Goal: Use online tool/utility

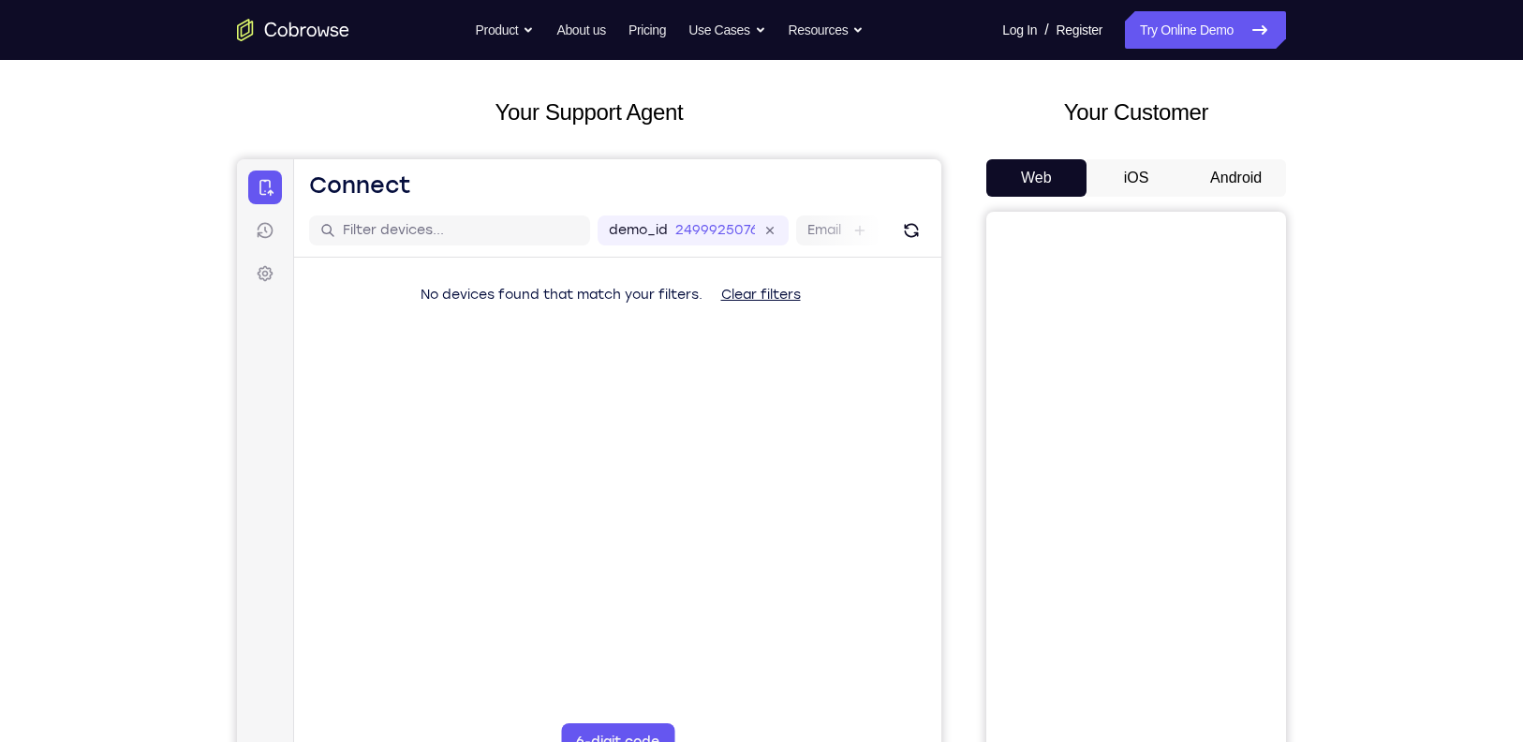
scroll to position [83, 0]
click at [1221, 164] on button "Android" at bounding box center [1236, 178] width 100 height 37
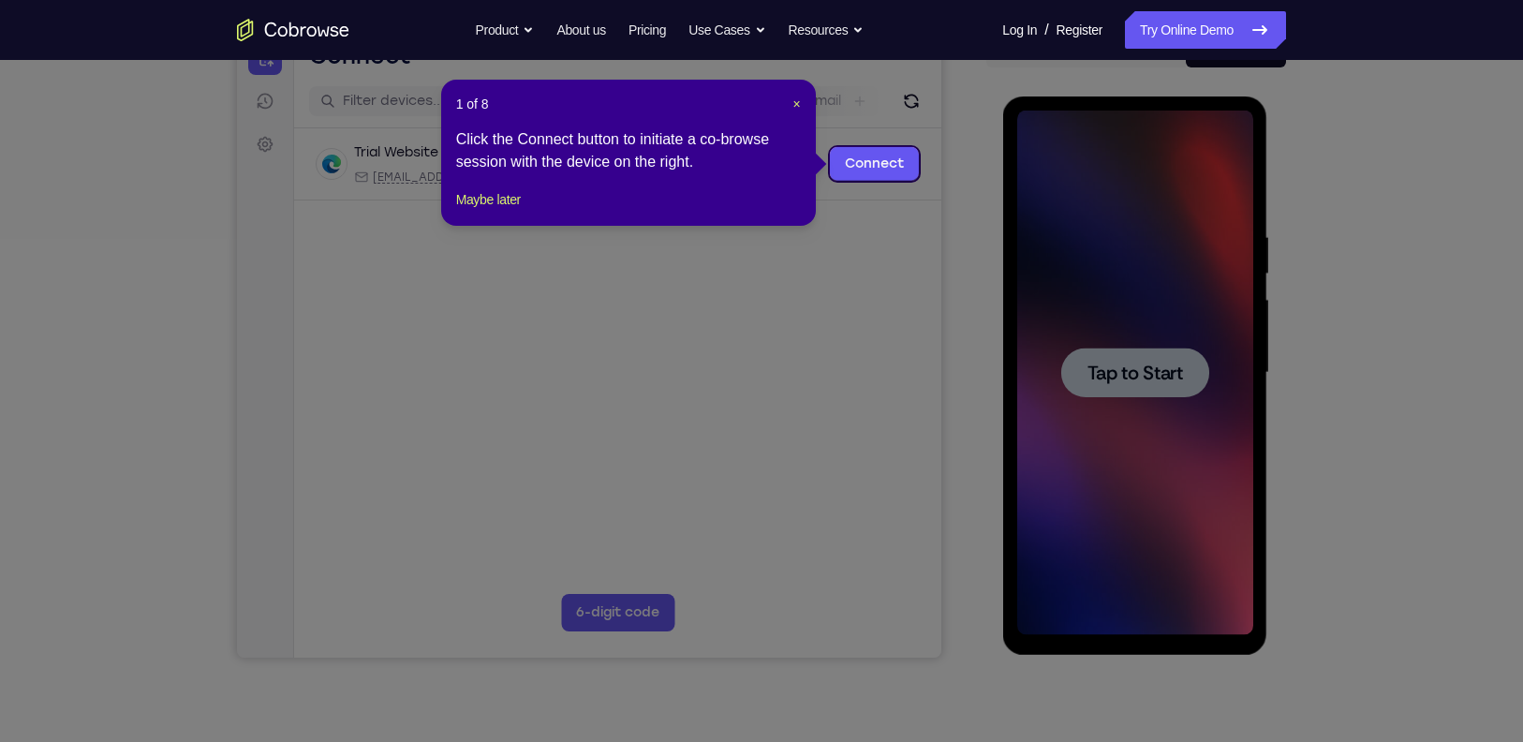
scroll to position [0, 0]
click at [1138, 348] on icon at bounding box center [771, 371] width 1542 height 742
click at [796, 110] on span "×" at bounding box center [795, 103] width 7 height 15
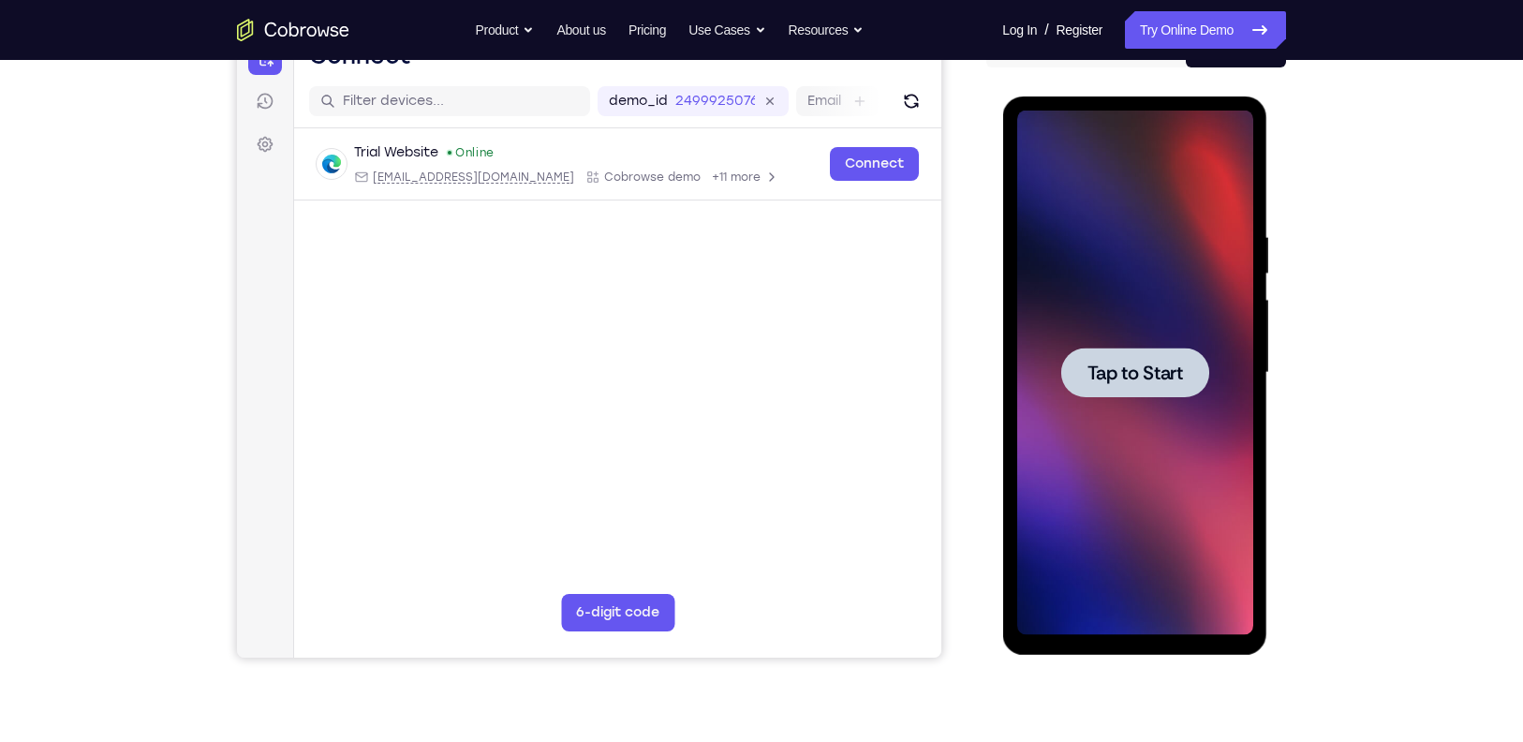
click at [1101, 352] on div at bounding box center [1134, 373] width 148 height 50
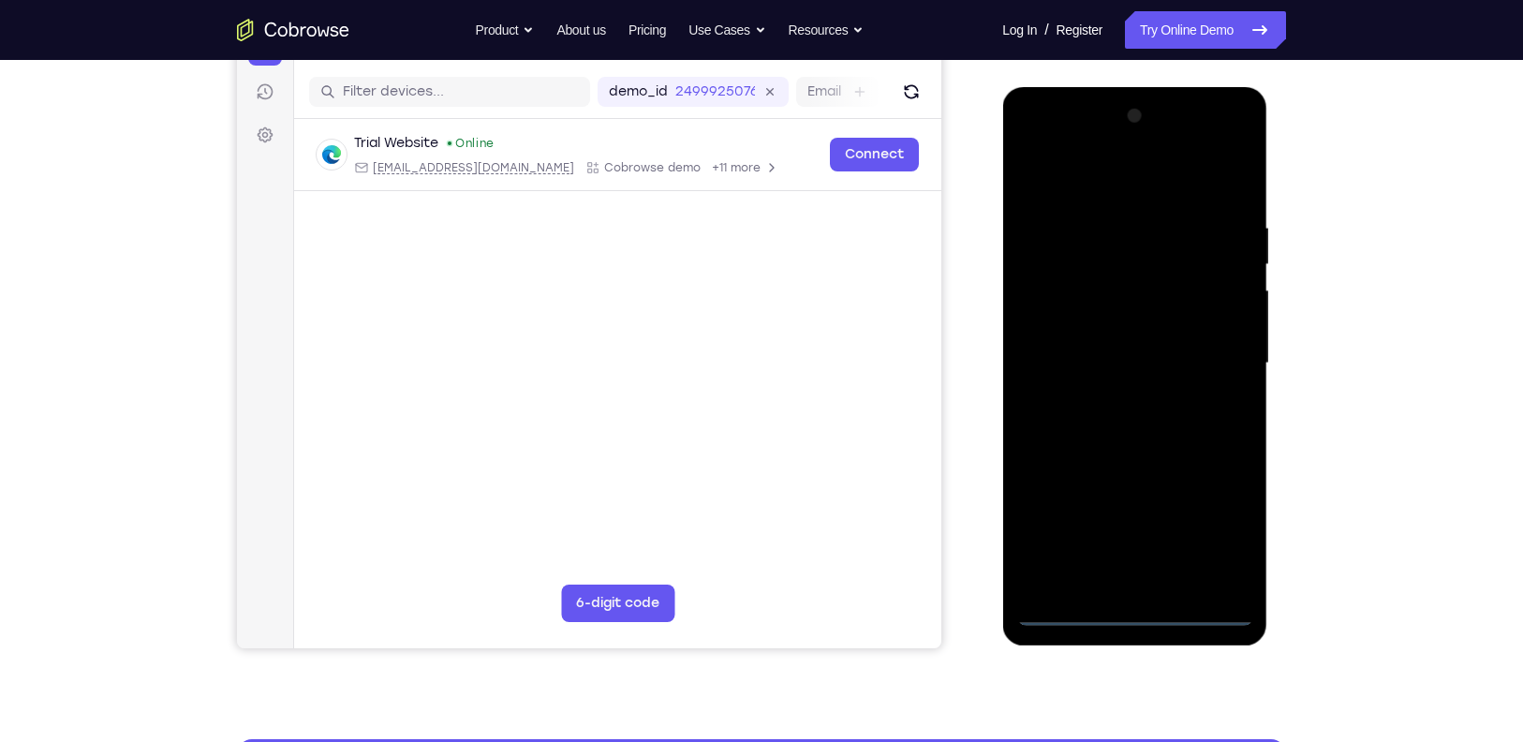
scroll to position [267, 0]
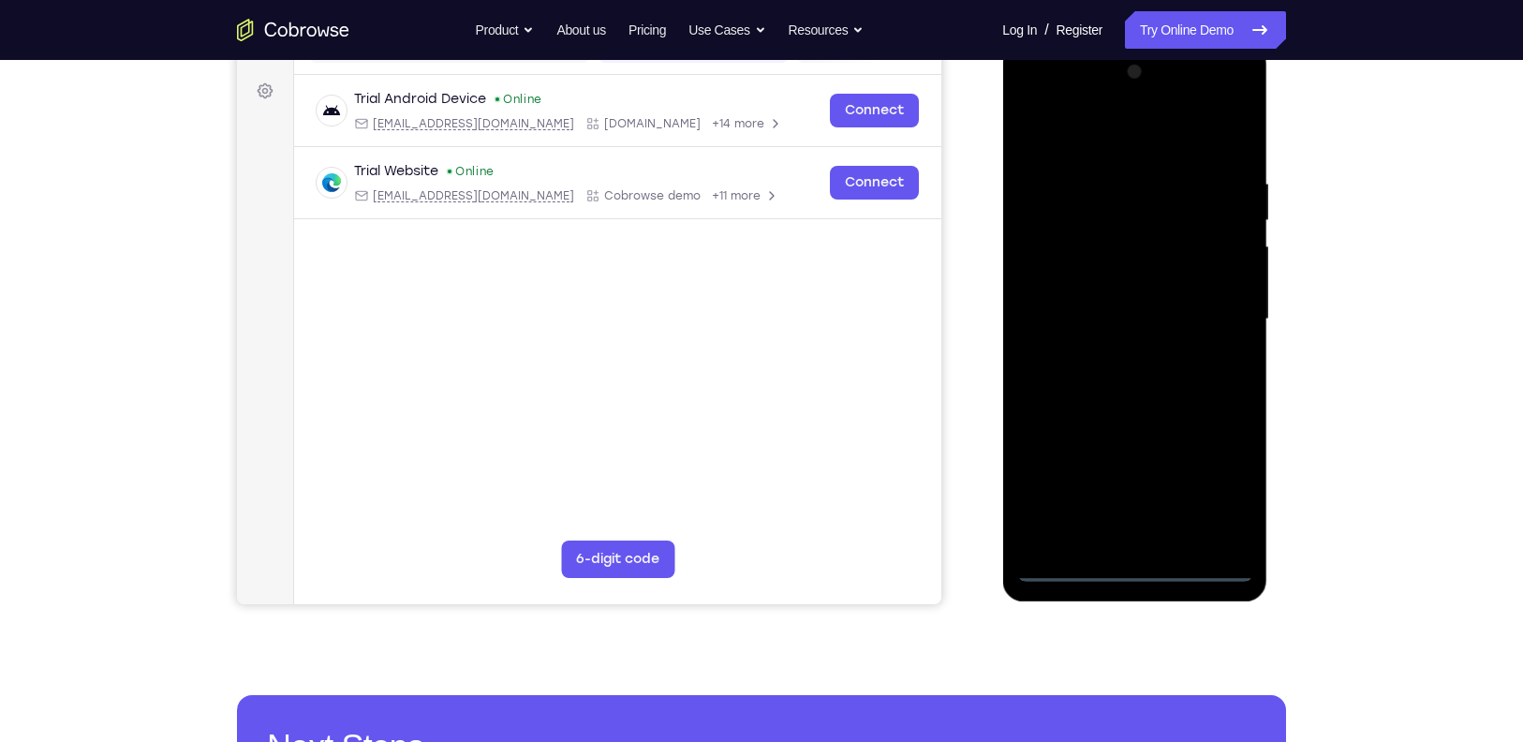
click at [1066, 561] on div at bounding box center [1134, 319] width 236 height 525
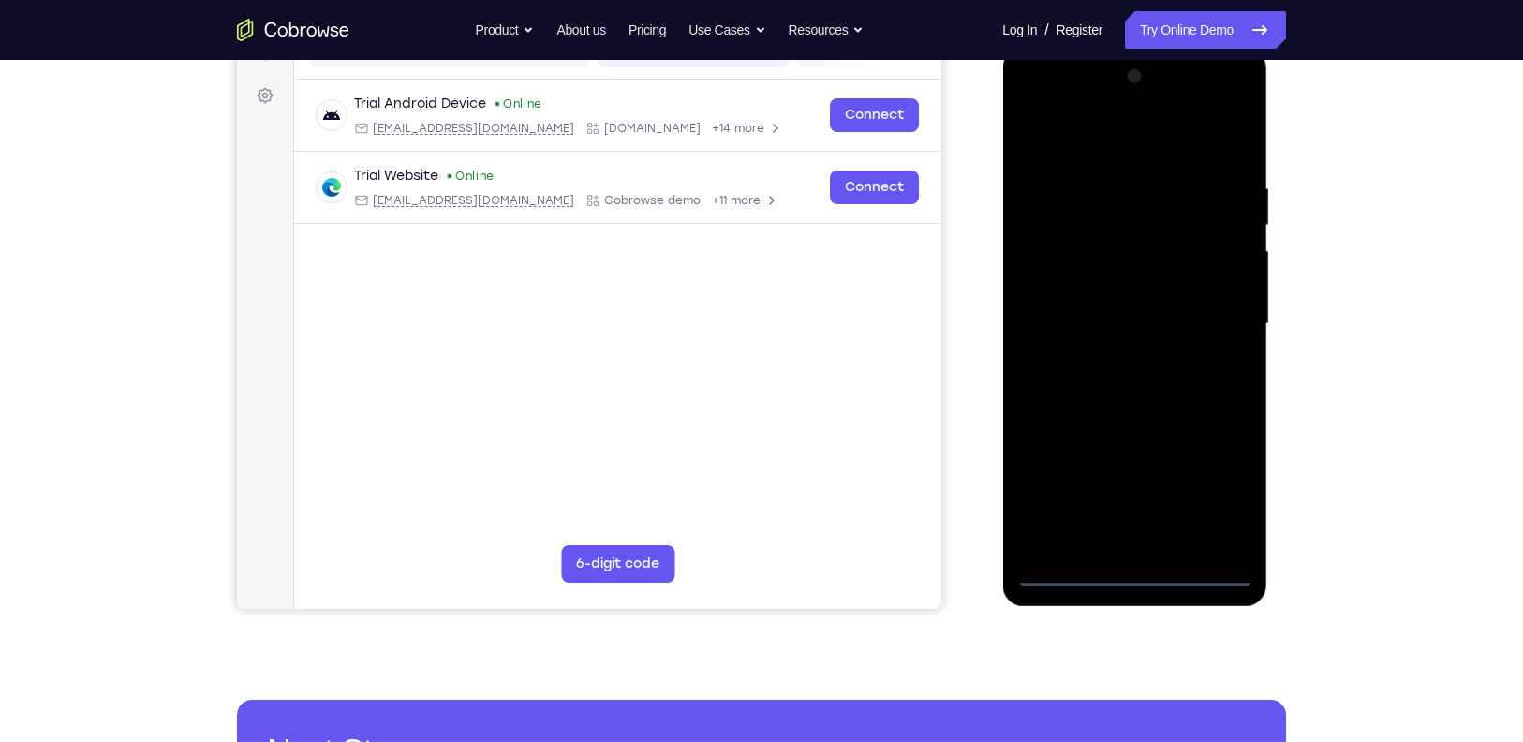
click at [1062, 577] on div at bounding box center [1134, 324] width 236 height 525
click at [1230, 509] on div at bounding box center [1134, 324] width 236 height 525
drag, startPoint x: 1230, startPoint y: 509, endPoint x: 1137, endPoint y: 423, distance: 126.0
click at [1137, 423] on div at bounding box center [1134, 324] width 236 height 525
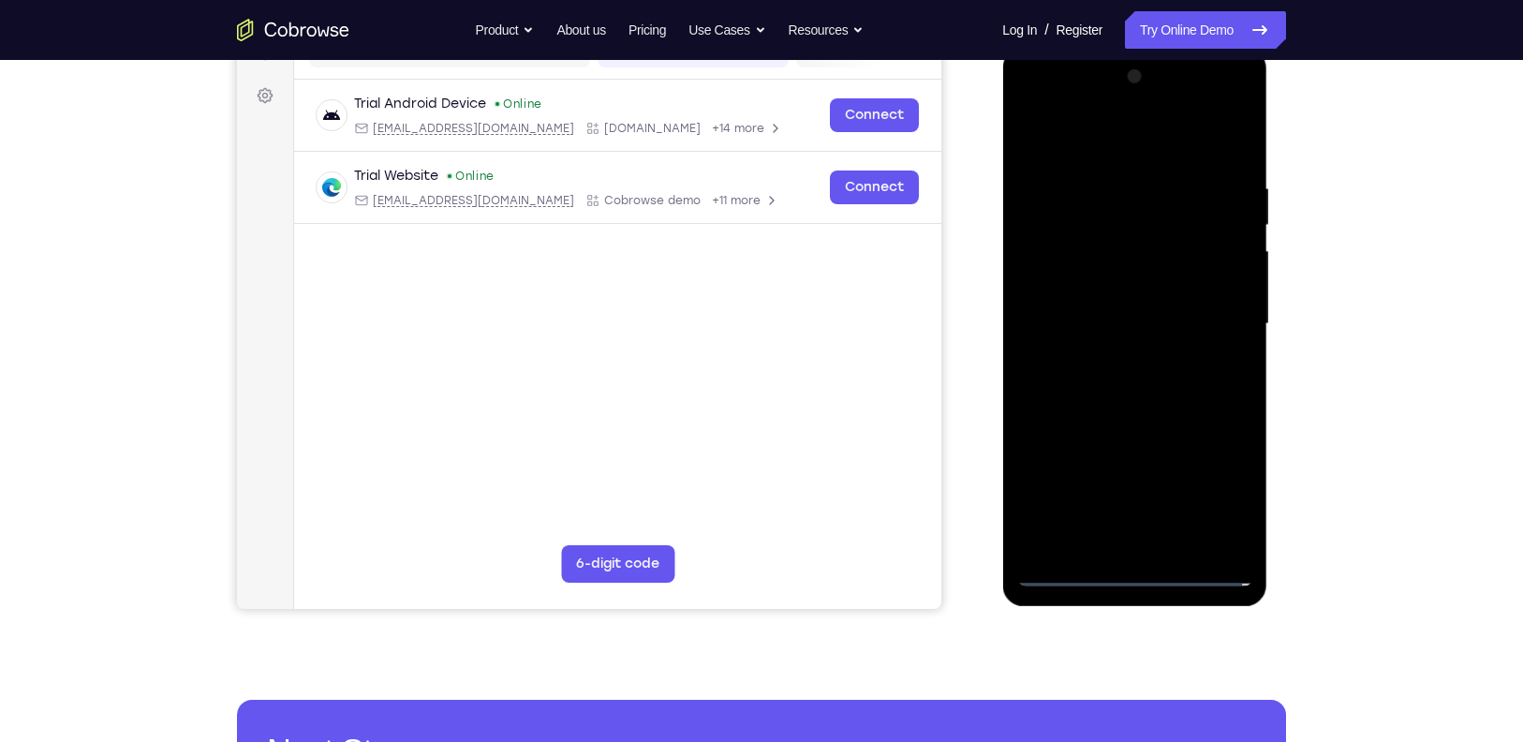
click at [1067, 132] on div at bounding box center [1134, 324] width 236 height 525
click at [1045, 106] on div at bounding box center [1134, 324] width 236 height 525
click at [1033, 104] on div at bounding box center [1134, 324] width 236 height 525
click at [1046, 146] on div at bounding box center [1134, 324] width 236 height 525
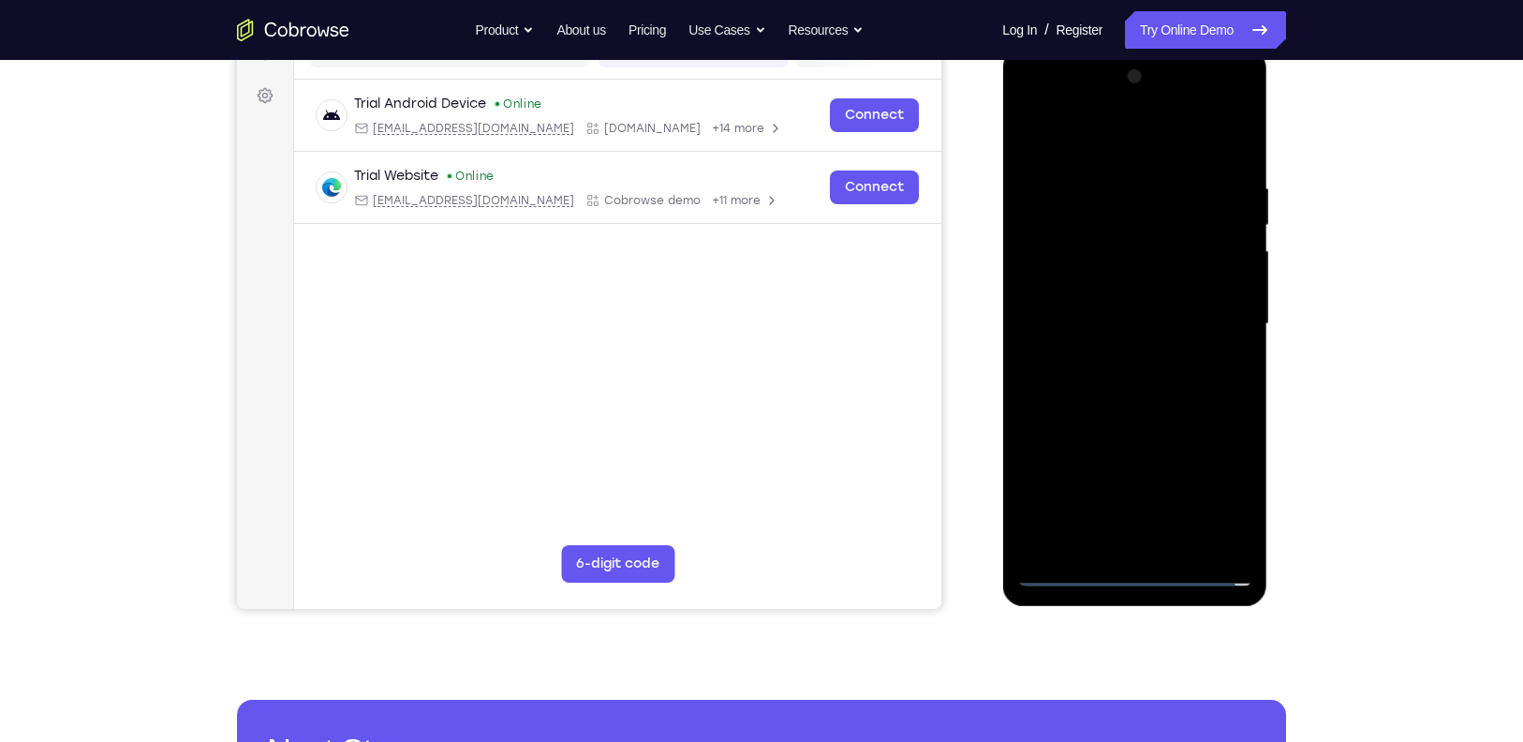
click at [1221, 314] on div at bounding box center [1134, 324] width 236 height 525
click at [1115, 355] on div at bounding box center [1134, 324] width 236 height 525
click at [1130, 307] on div at bounding box center [1134, 324] width 236 height 525
click at [1117, 292] on div at bounding box center [1134, 324] width 236 height 525
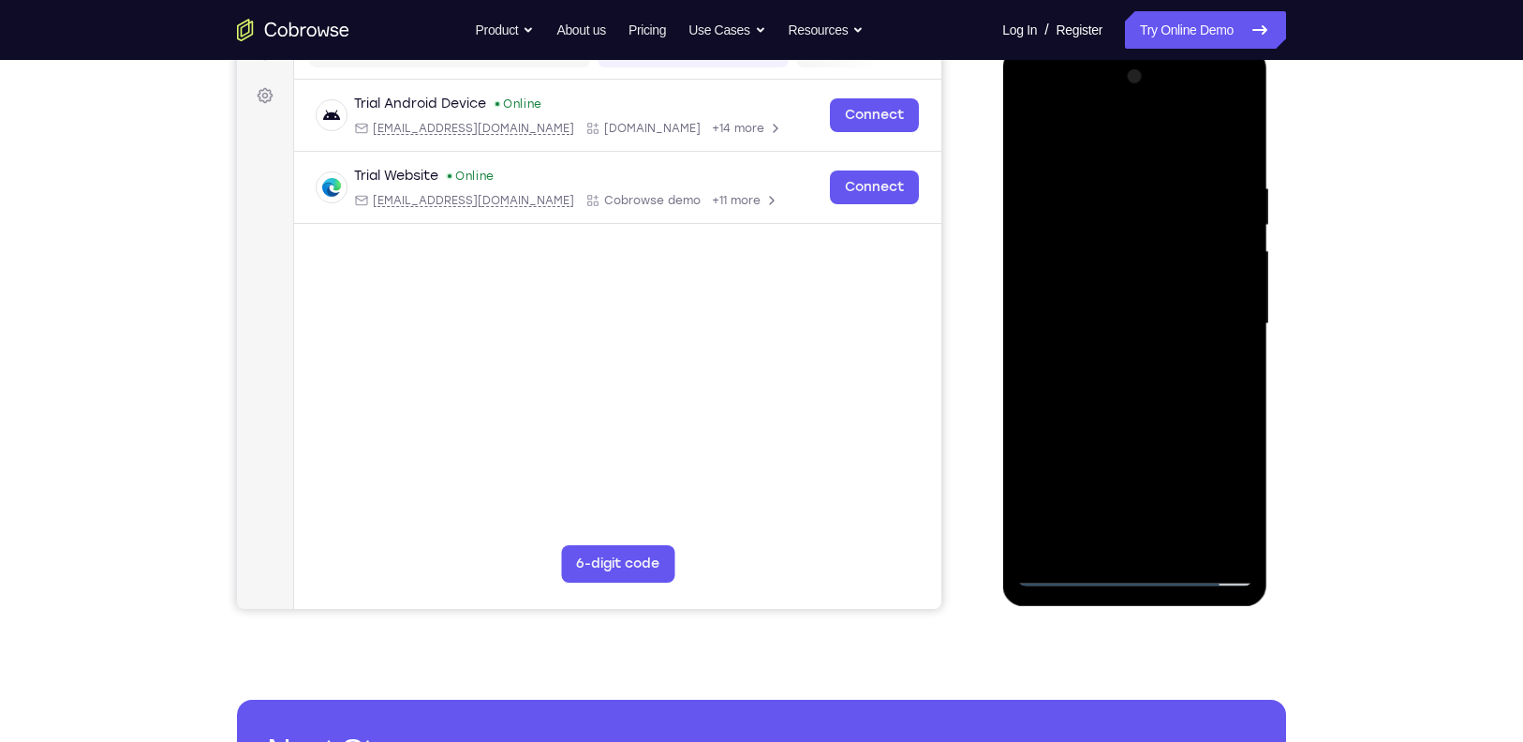
click at [1087, 286] on div at bounding box center [1134, 324] width 236 height 525
click at [1088, 280] on div at bounding box center [1134, 324] width 236 height 525
click at [1088, 292] on div at bounding box center [1134, 324] width 236 height 525
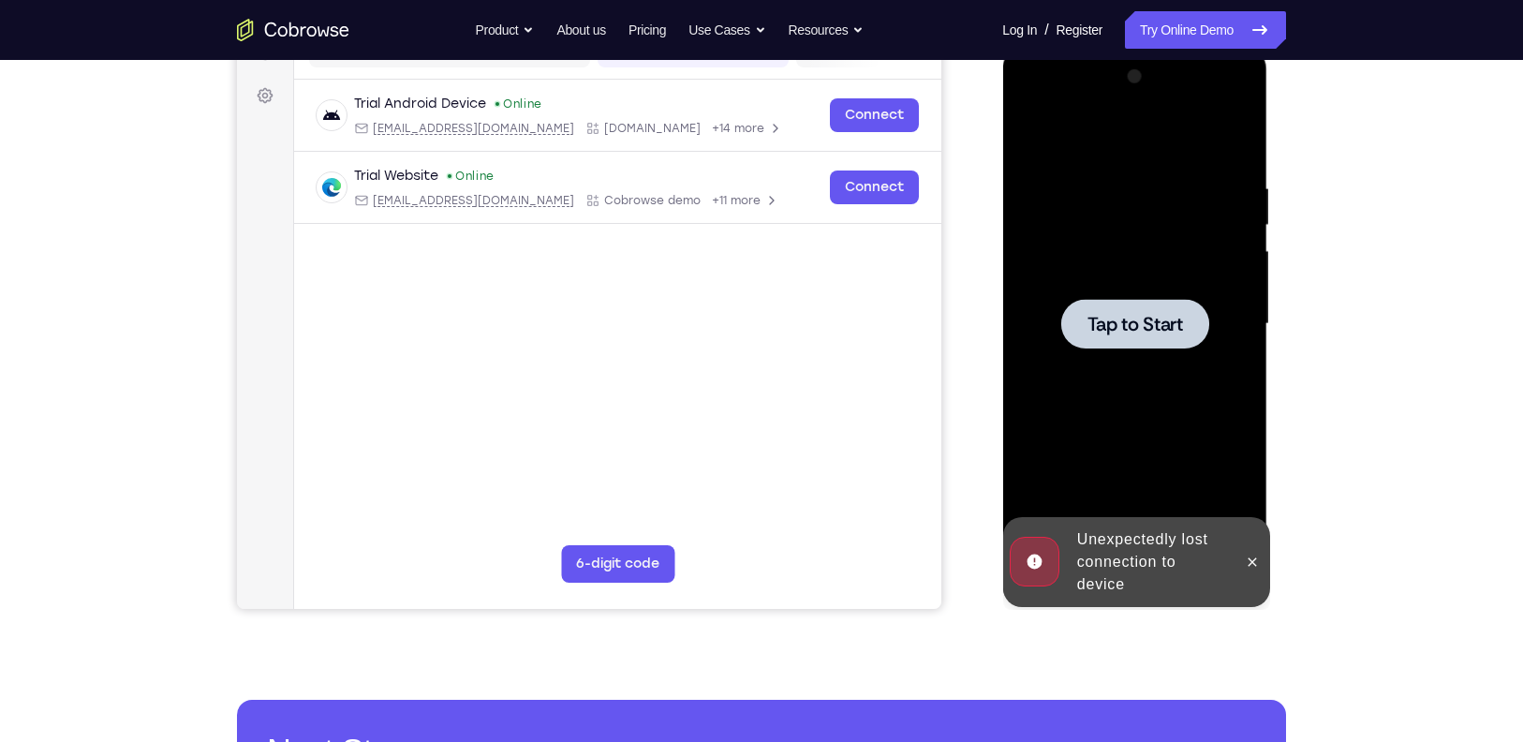
click at [1094, 319] on span "Tap to Start" at bounding box center [1135, 324] width 96 height 19
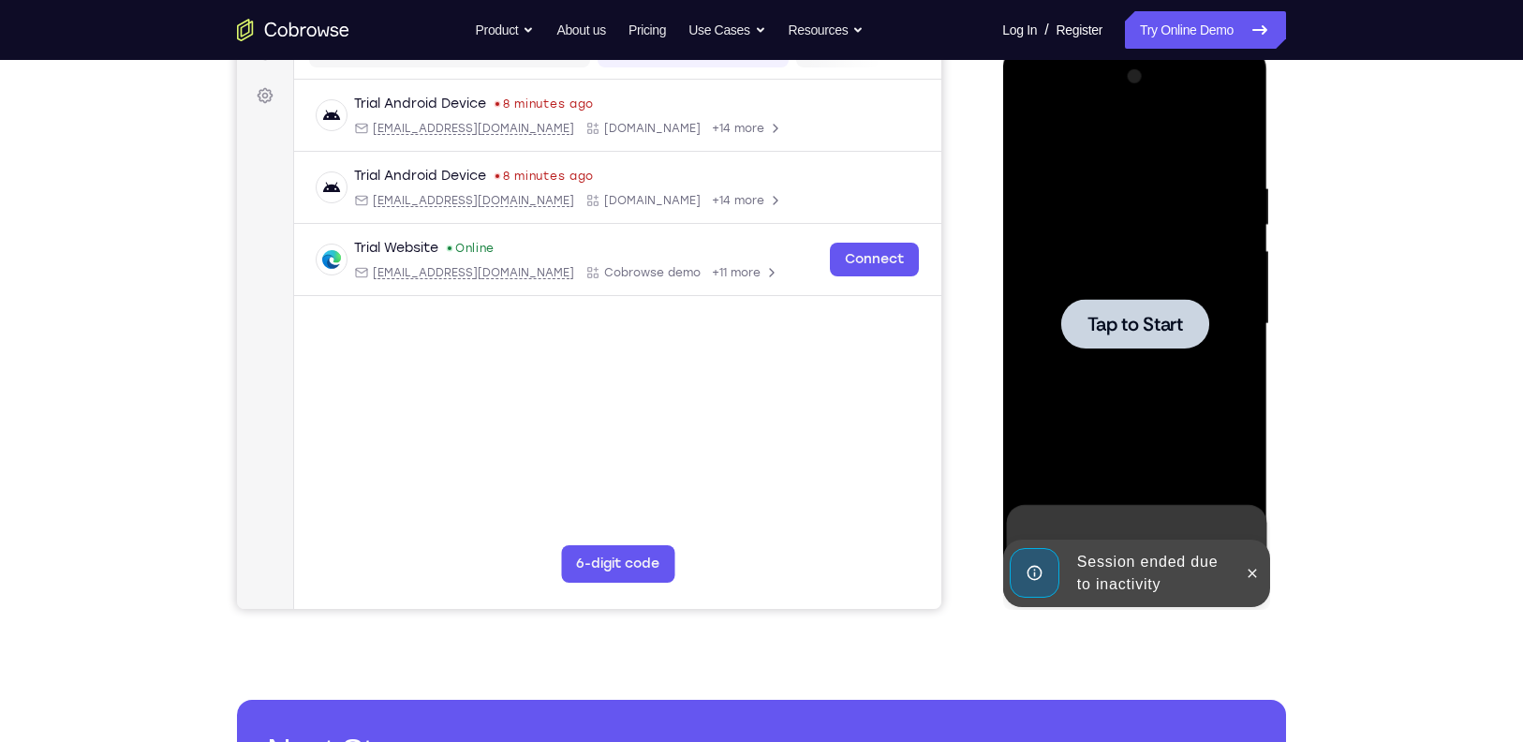
click at [1087, 338] on div at bounding box center [1134, 324] width 148 height 50
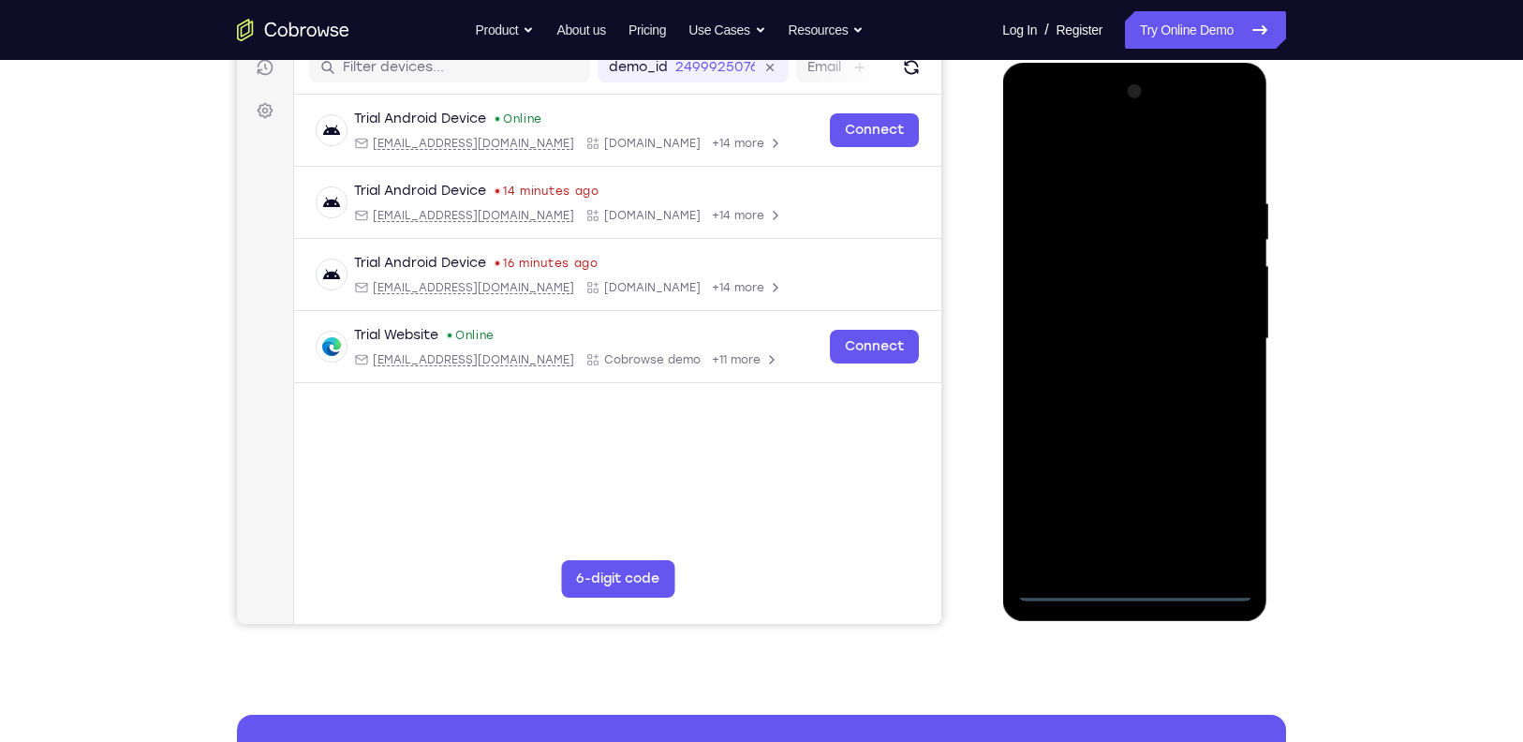
scroll to position [345, 0]
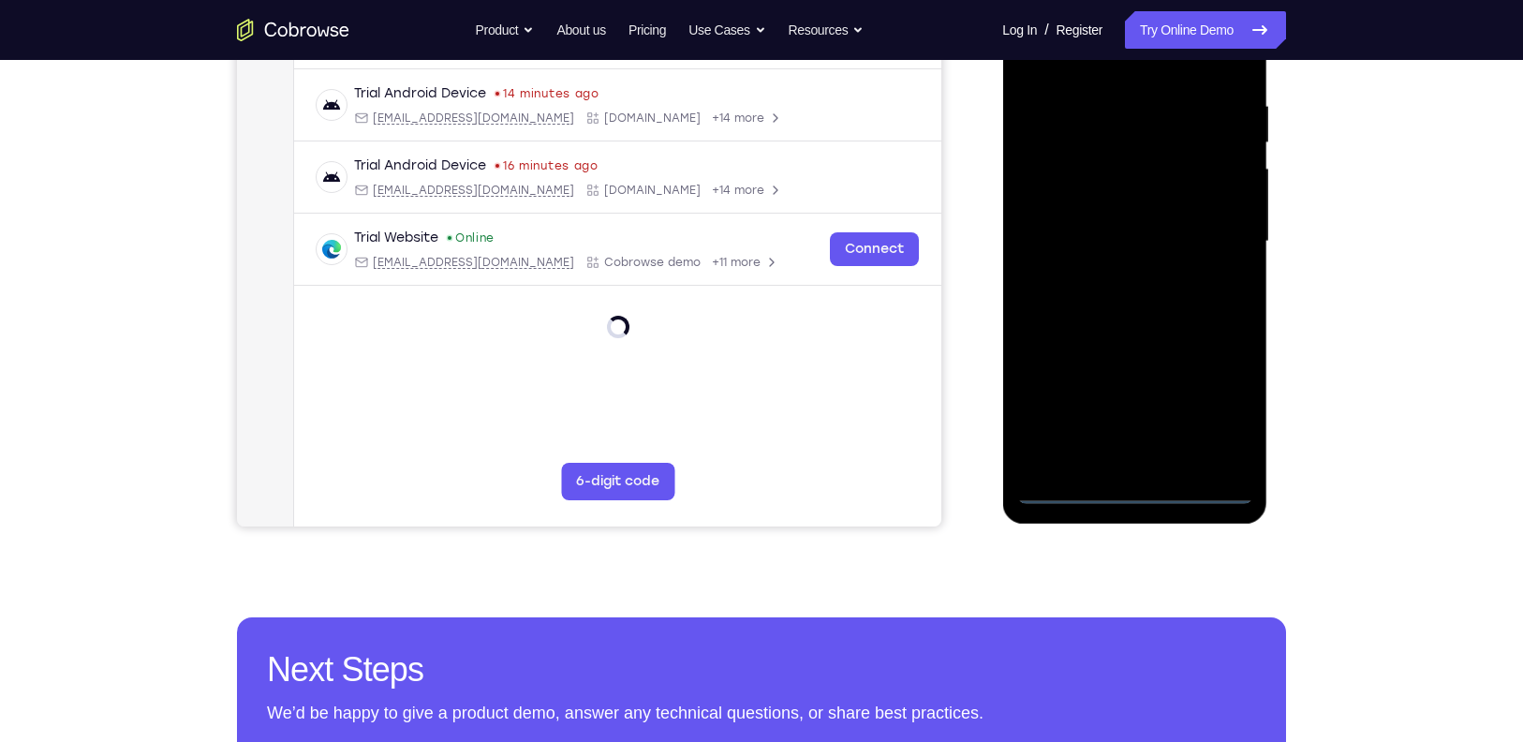
click at [1069, 477] on div at bounding box center [1134, 241] width 236 height 525
click at [1064, 489] on div at bounding box center [1134, 241] width 236 height 525
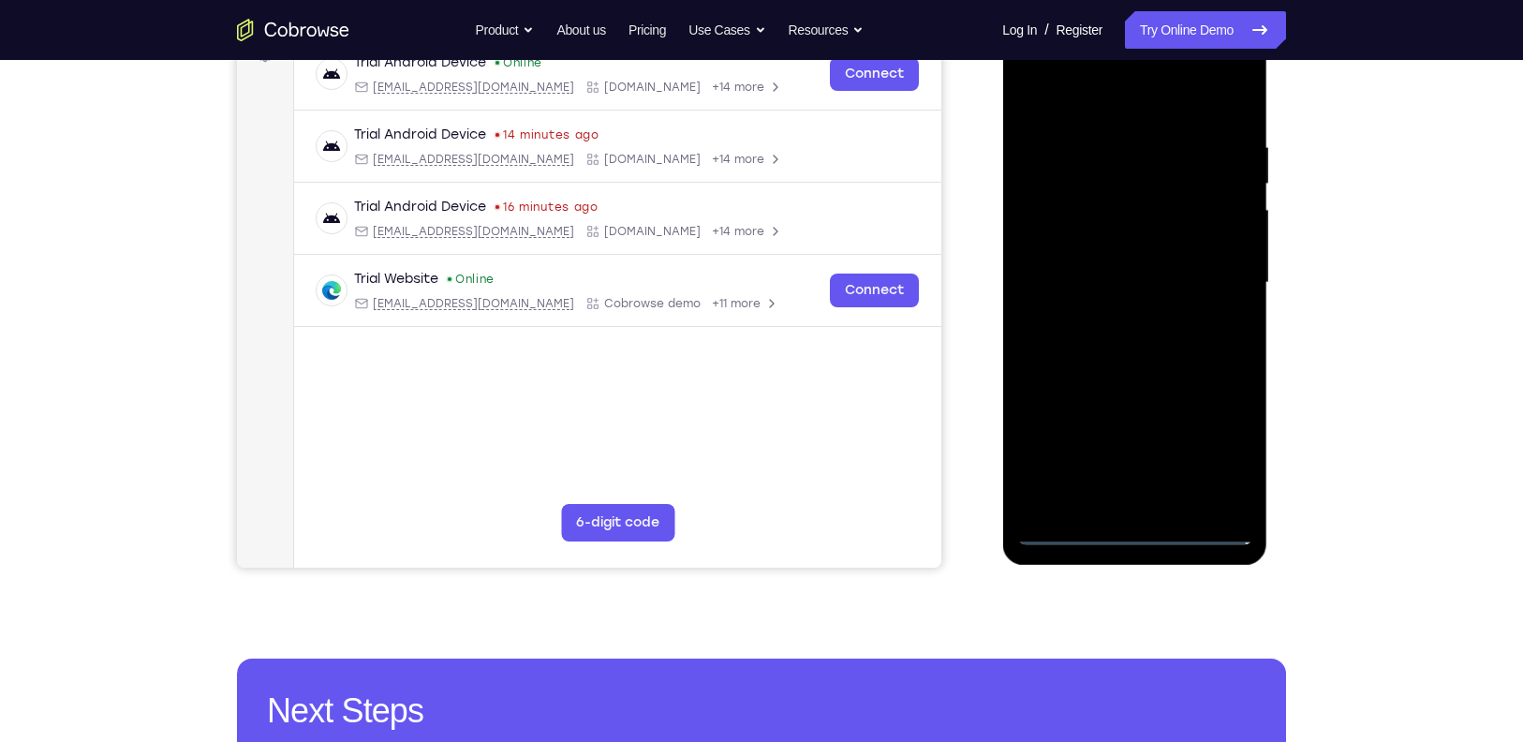
click at [1071, 526] on div at bounding box center [1134, 283] width 236 height 525
click at [1208, 437] on div at bounding box center [1134, 283] width 236 height 525
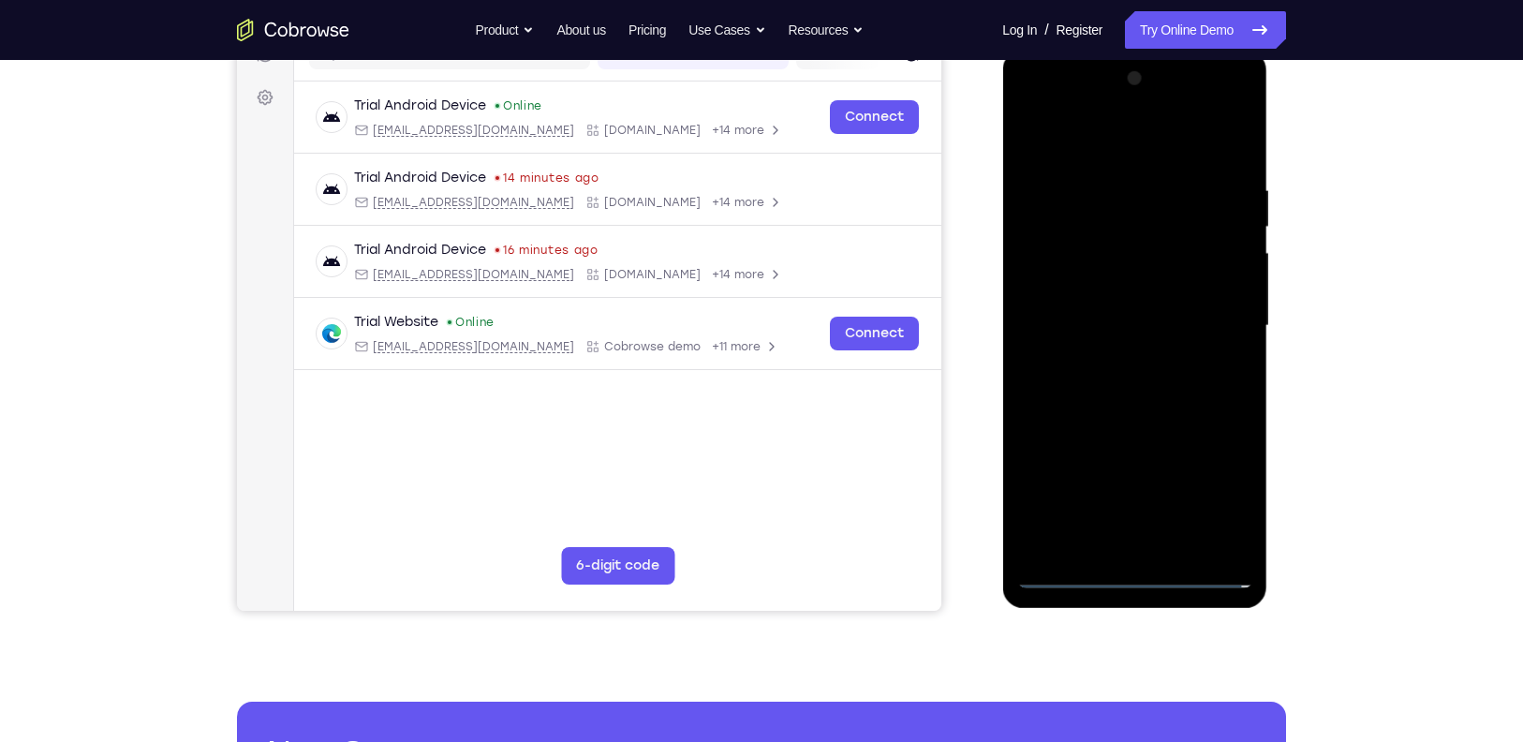
click at [1058, 140] on div at bounding box center [1134, 326] width 236 height 525
click at [1209, 310] on div at bounding box center [1134, 326] width 236 height 525
click at [1112, 359] on div at bounding box center [1134, 326] width 236 height 525
click at [1108, 357] on div at bounding box center [1134, 326] width 236 height 525
click at [1111, 358] on div at bounding box center [1134, 326] width 236 height 525
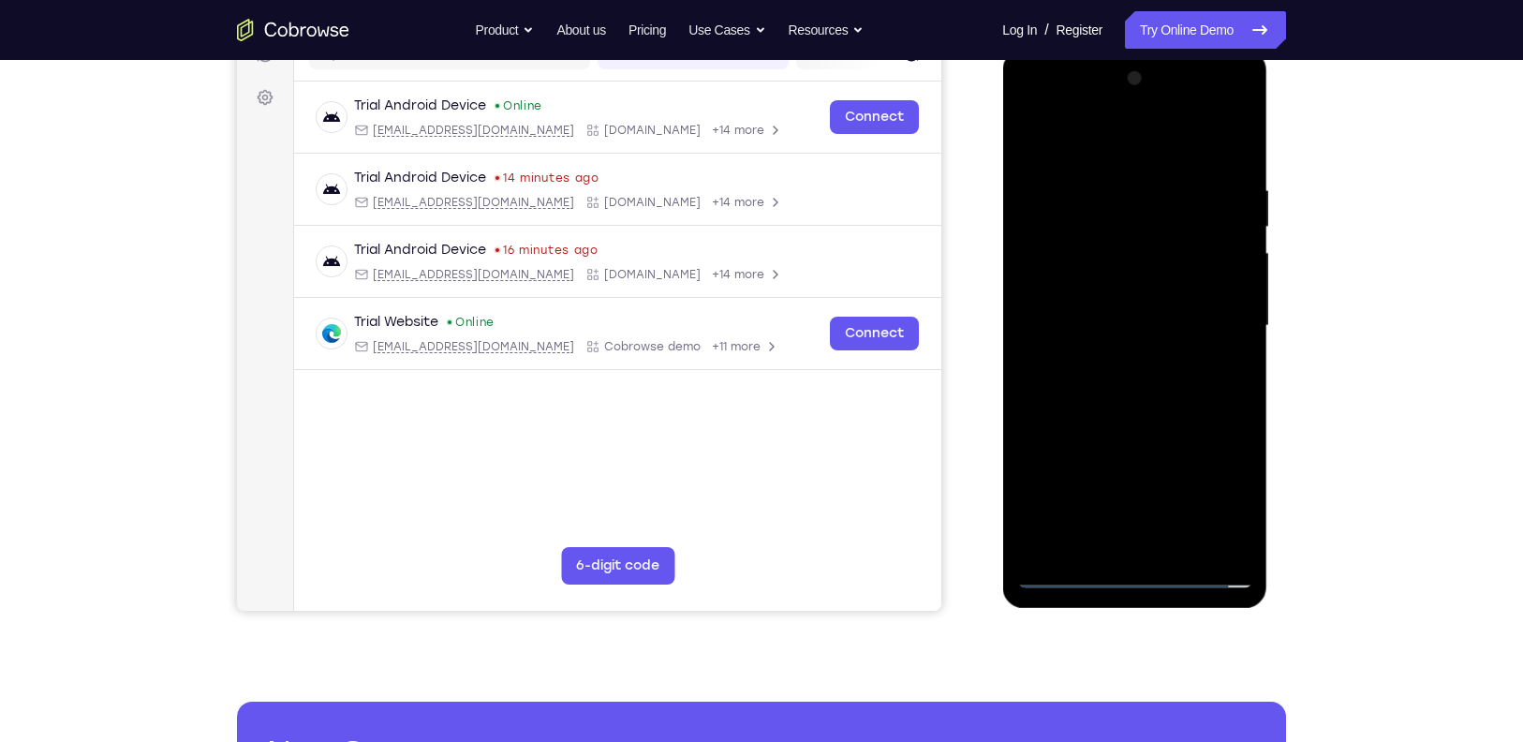
click at [1032, 132] on div at bounding box center [1134, 326] width 236 height 525
click at [1091, 307] on div at bounding box center [1134, 326] width 236 height 525
click at [1084, 292] on div at bounding box center [1134, 326] width 236 height 525
click at [1077, 320] on div at bounding box center [1134, 326] width 236 height 525
click at [1233, 358] on div at bounding box center [1134, 326] width 236 height 525
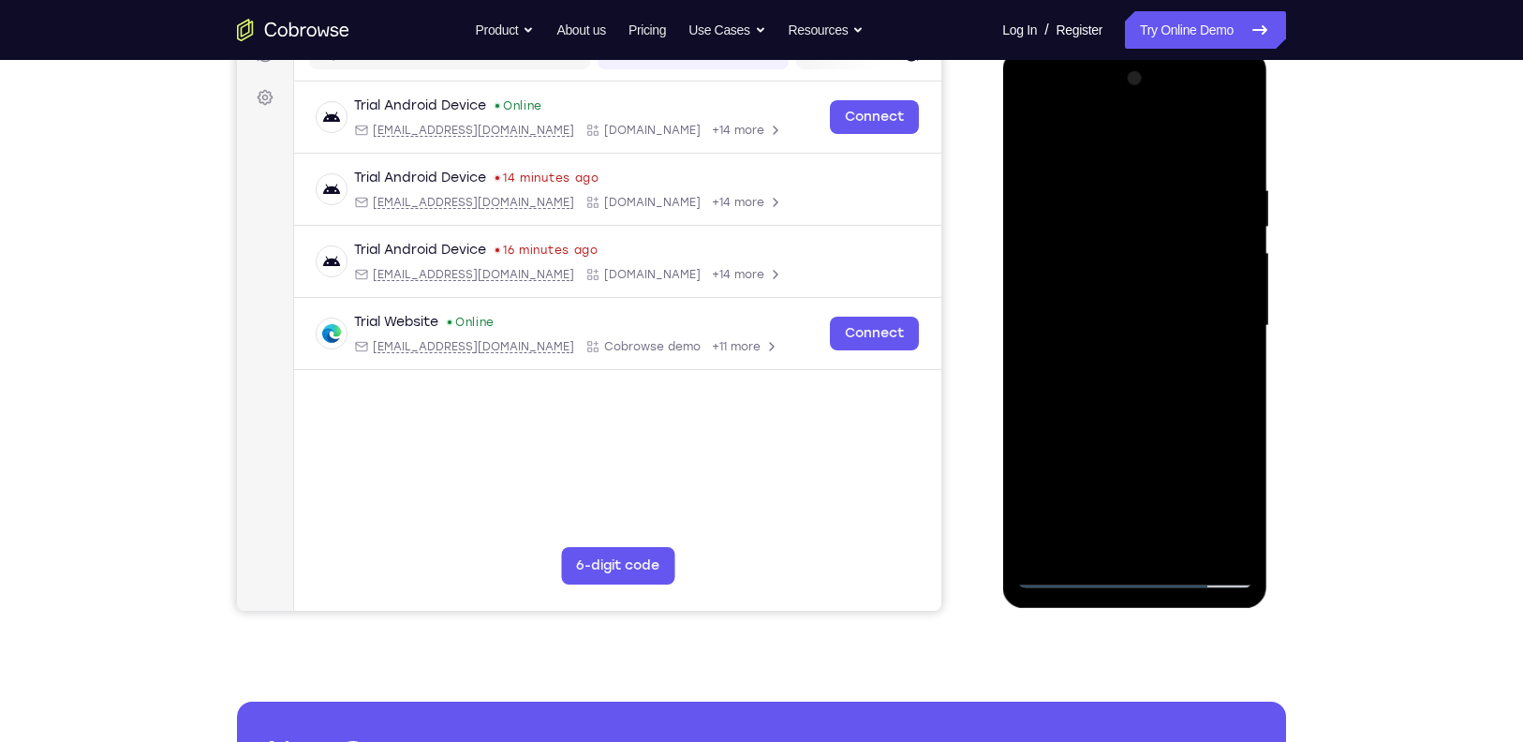
click at [1176, 325] on div at bounding box center [1134, 326] width 236 height 525
click at [1162, 382] on div at bounding box center [1134, 326] width 236 height 525
